Goal: Task Accomplishment & Management: Manage account settings

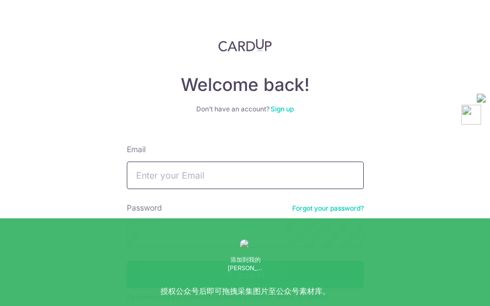
click at [250, 176] on input "Email" at bounding box center [245, 176] width 237 height 28
type input "[EMAIL_ADDRESS][DOMAIN_NAME]"
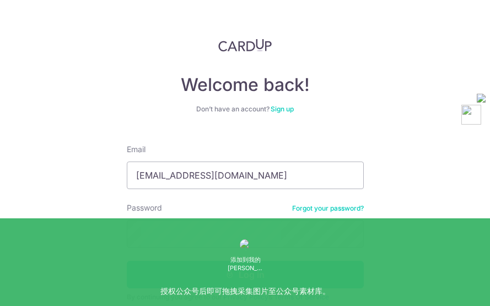
click at [221, 275] on button "Log in" at bounding box center [245, 275] width 237 height 28
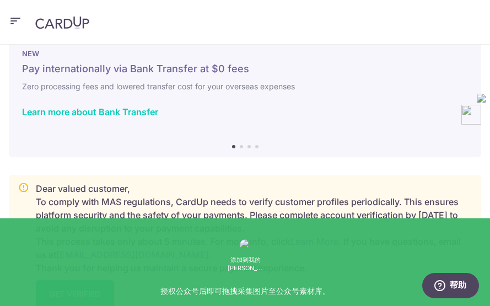
scroll to position [55, 0]
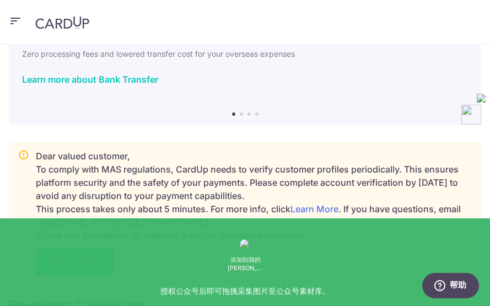
click at [77, 269] on link "GET VERIFIED" at bounding box center [75, 262] width 78 height 28
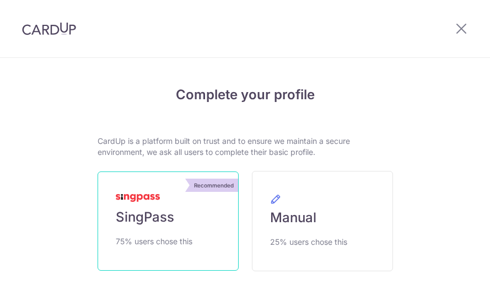
click at [179, 219] on link "Recommended SingPass 75% users chose this" at bounding box center [168, 221] width 141 height 99
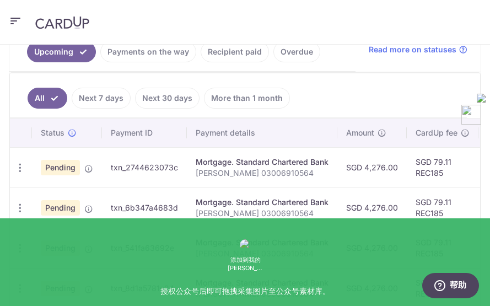
scroll to position [285, 0]
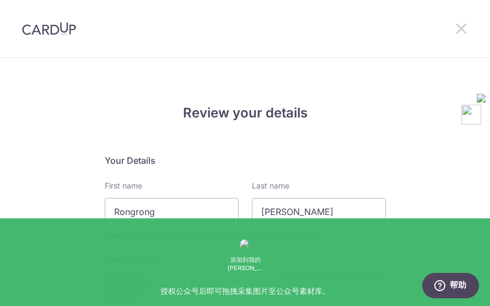
click at [463, 26] on icon at bounding box center [461, 29] width 13 height 14
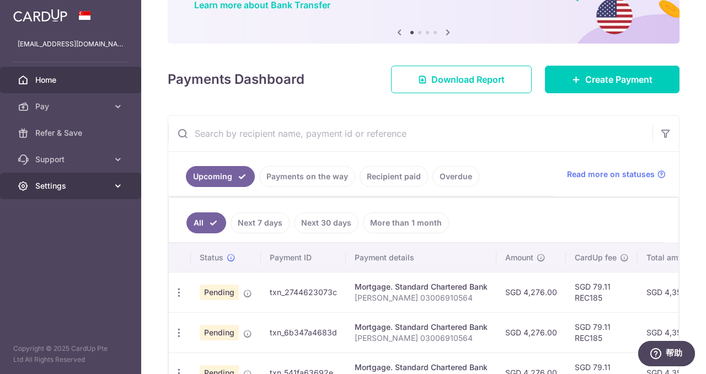
click at [57, 184] on span "Settings" at bounding box center [71, 185] width 73 height 11
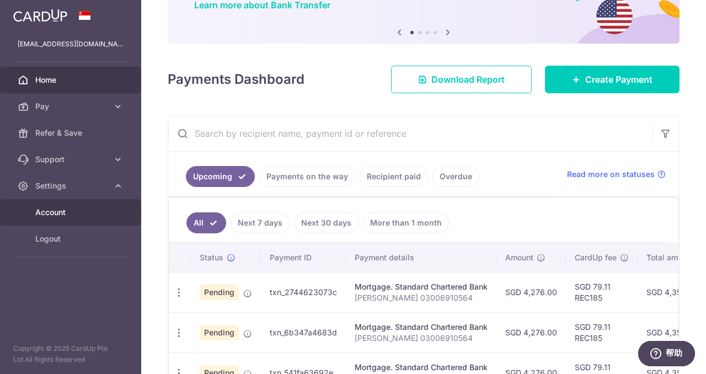
click at [55, 211] on span "Account" at bounding box center [71, 212] width 73 height 11
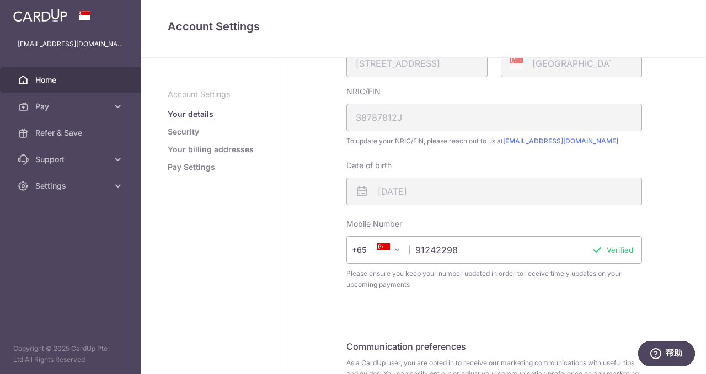
click at [51, 85] on link "Home" at bounding box center [70, 80] width 141 height 26
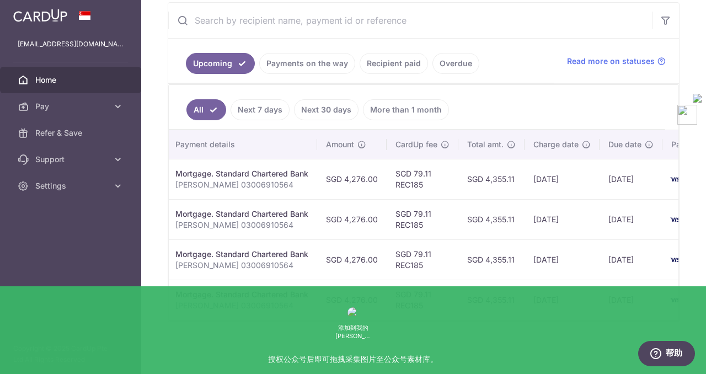
scroll to position [0, 241]
